Goal: Obtain resource: Download file/media

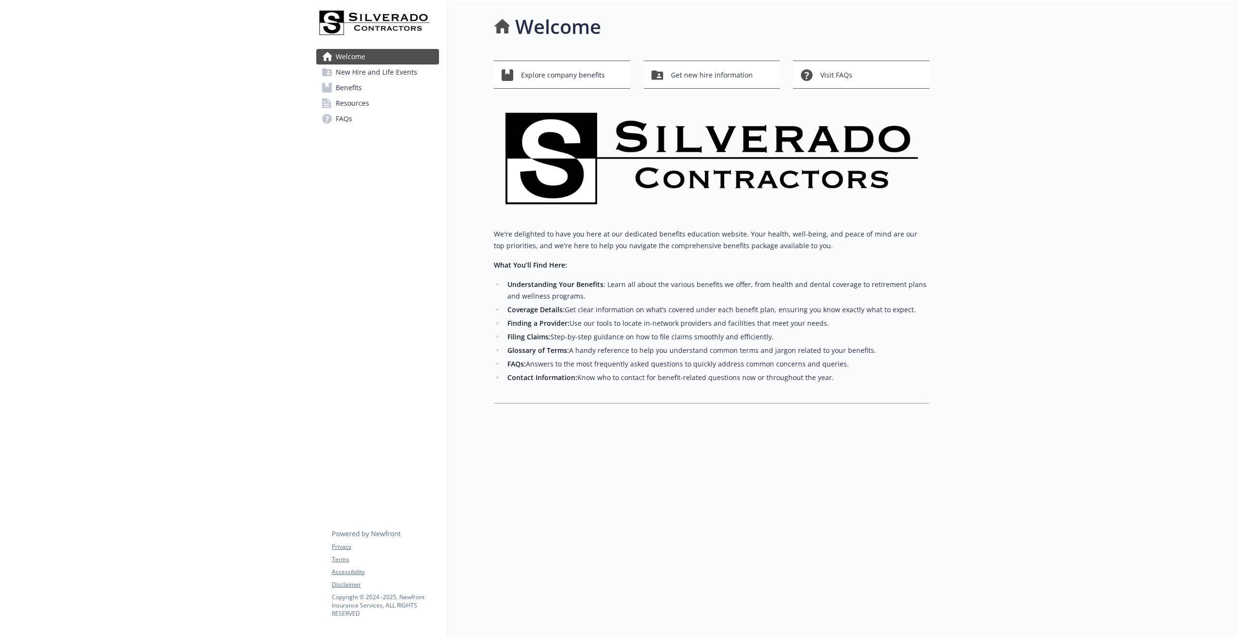
click at [356, 106] on span "Resources" at bounding box center [352, 104] width 33 height 16
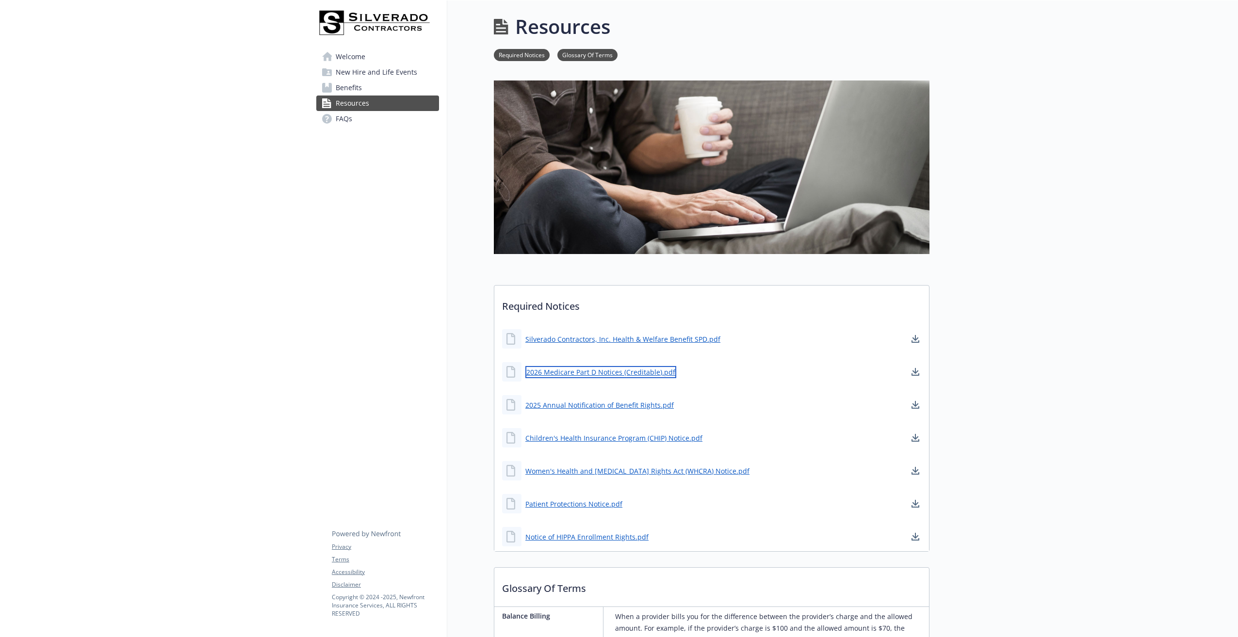
click at [598, 372] on link "2026 Medicare Part D Notices (Creditable).pdf" at bounding box center [600, 372] width 151 height 12
